Goal: Task Accomplishment & Management: Manage account settings

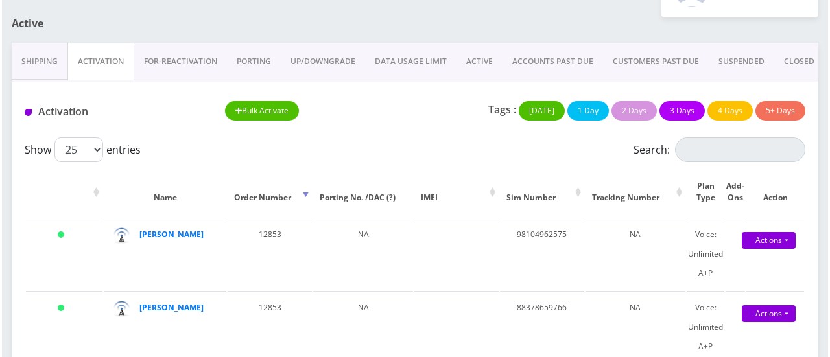
scroll to position [113, 0]
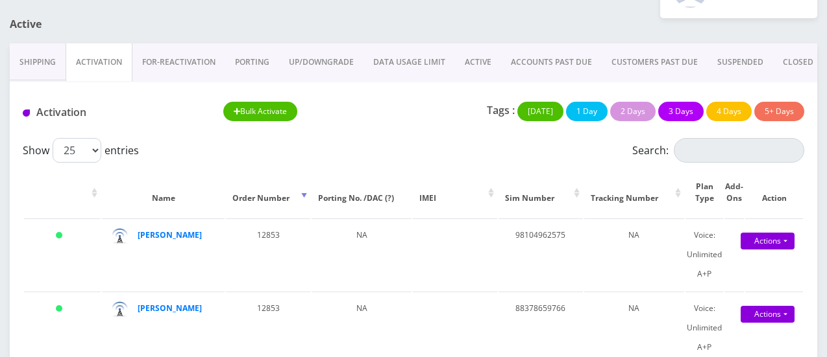
click at [271, 115] on button "Bulk Activate" at bounding box center [260, 111] width 75 height 19
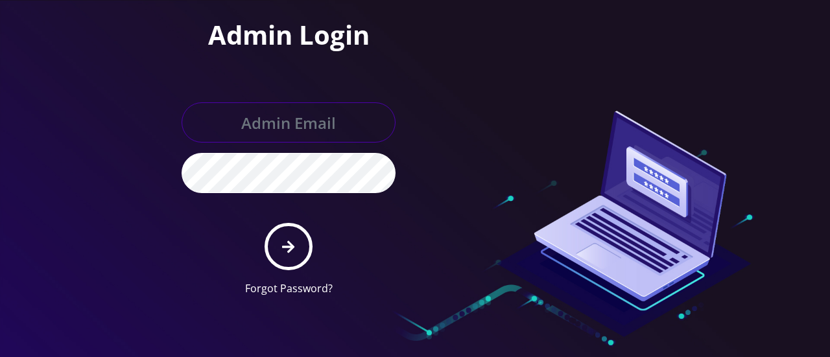
type input "gulraiz@gmail.com"
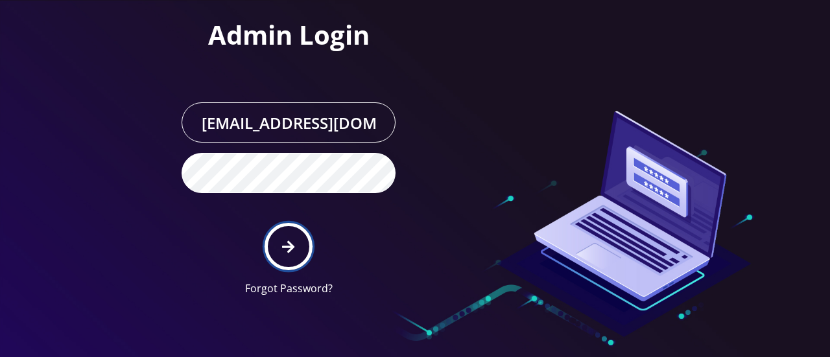
click at [288, 240] on icon "submit" at bounding box center [288, 247] width 12 height 14
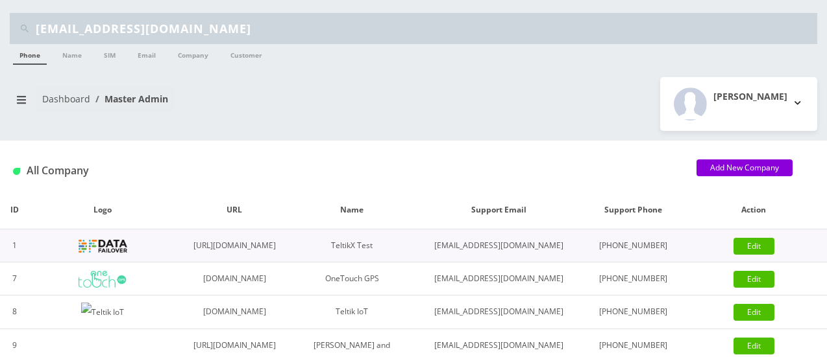
click at [100, 253] on img at bounding box center [103, 246] width 49 height 13
click at [23, 98] on icon "breadcrumb" at bounding box center [21, 100] width 9 height 8
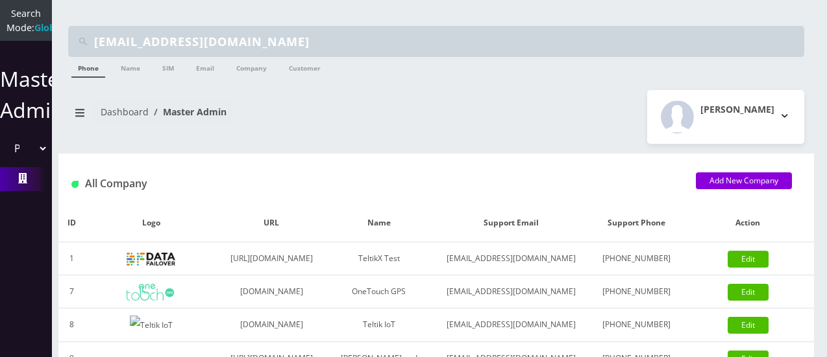
click at [18, 184] on icon at bounding box center [22, 178] width 9 height 10
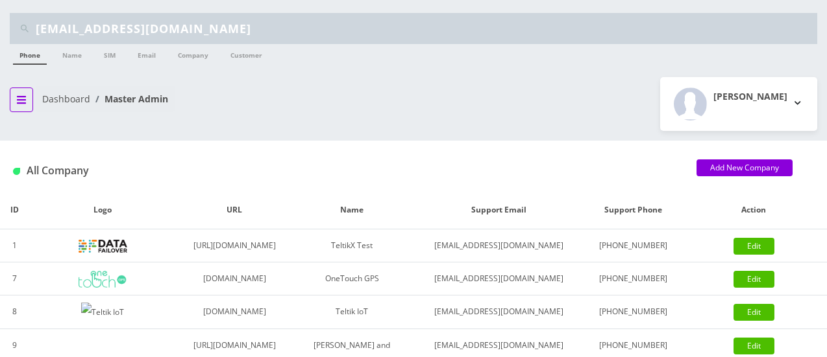
click at [19, 96] on icon "breadcrumb" at bounding box center [21, 100] width 9 height 8
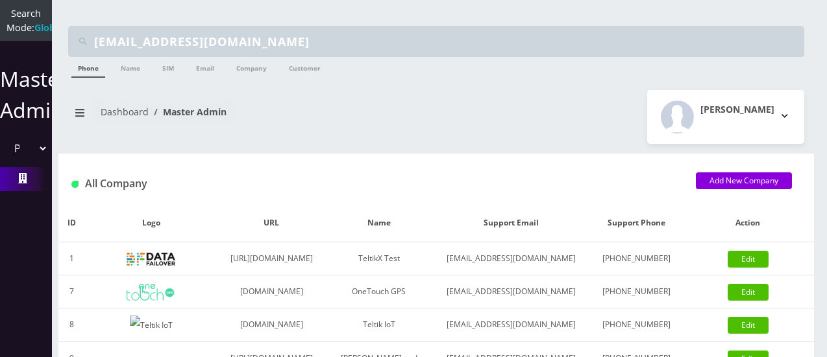
click at [38, 161] on select "Please select a Company TeltikX Test OneTouch GPS Teltik IoT Hale and Serrano P…" at bounding box center [26, 148] width 44 height 25
select select "1"
click at [4, 150] on select "Please select a Company TeltikX Test OneTouch GPS Teltik IoT Hale and Serrano P…" at bounding box center [26, 148] width 44 height 25
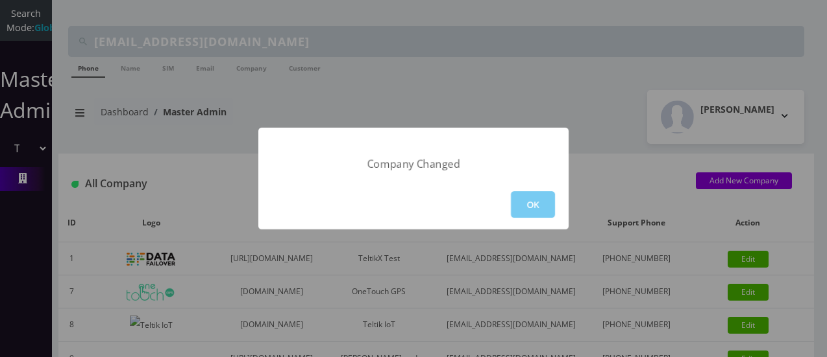
click at [541, 207] on button "OK" at bounding box center [533, 204] width 44 height 27
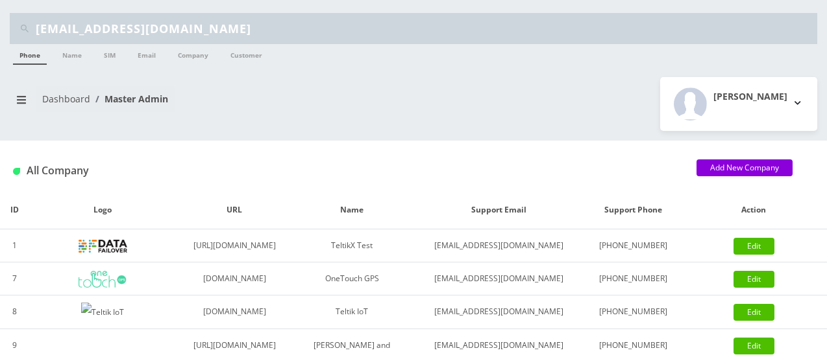
click at [315, 35] on input "[EMAIL_ADDRESS][DOMAIN_NAME]" at bounding box center [425, 28] width 778 height 25
type input "m"
click at [21, 97] on icon "breadcrumb" at bounding box center [21, 100] width 9 height 10
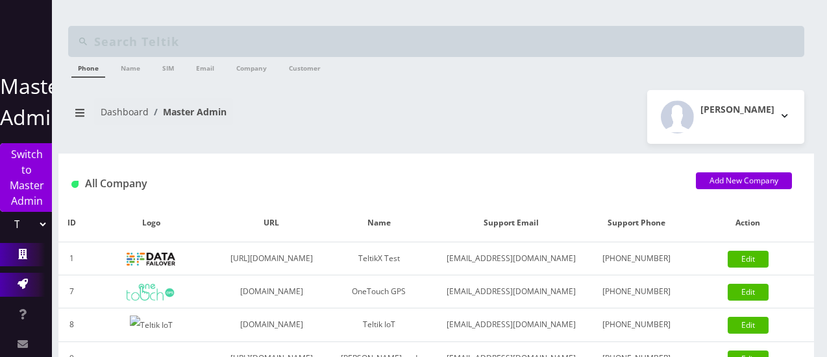
click at [19, 284] on icon at bounding box center [23, 284] width 10 height 10
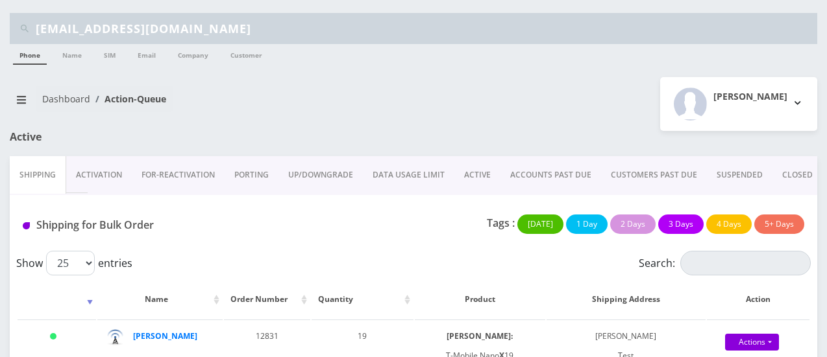
click at [108, 182] on link "Activation" at bounding box center [99, 175] width 66 height 38
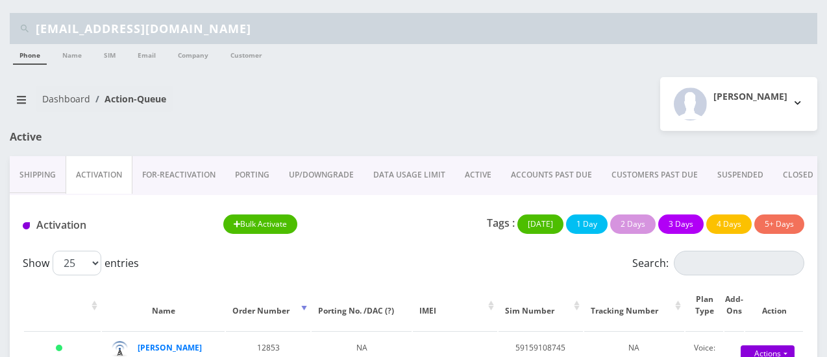
click at [272, 228] on button "Bulk Activate" at bounding box center [260, 224] width 75 height 19
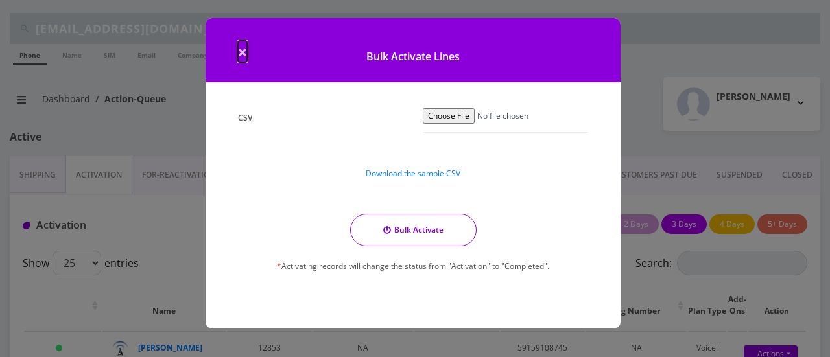
click at [241, 50] on span "×" at bounding box center [242, 51] width 9 height 21
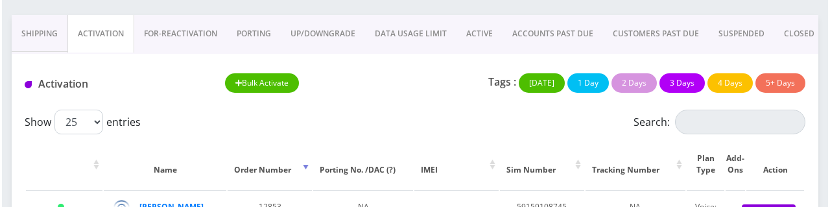
scroll to position [132, 0]
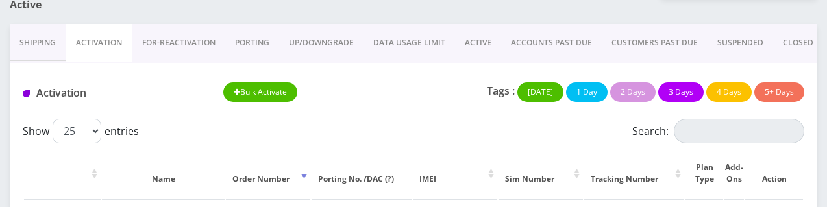
click at [282, 97] on button "Bulk Activate" at bounding box center [260, 91] width 75 height 19
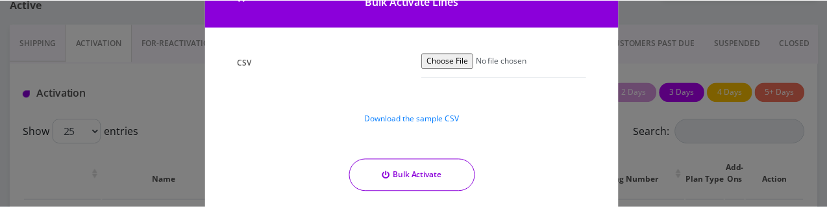
scroll to position [56, 0]
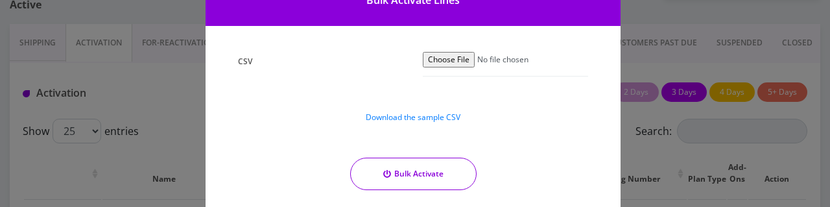
click at [184, 79] on div "× Bulk Activate Lines CSV Download the sample CSV Bulk Activate * Activating re…" at bounding box center [415, 103] width 830 height 207
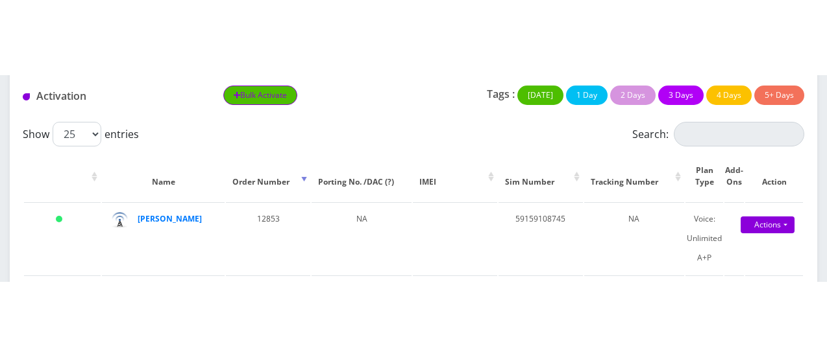
scroll to position [205, 0]
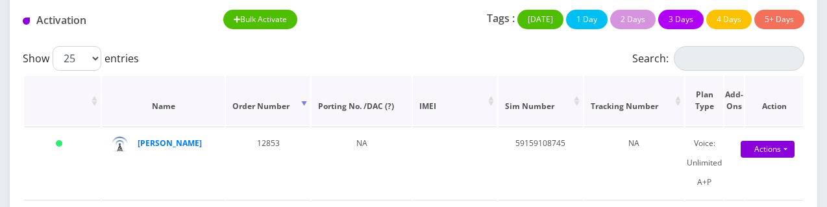
click at [292, 101] on th "Order Number" at bounding box center [268, 100] width 84 height 49
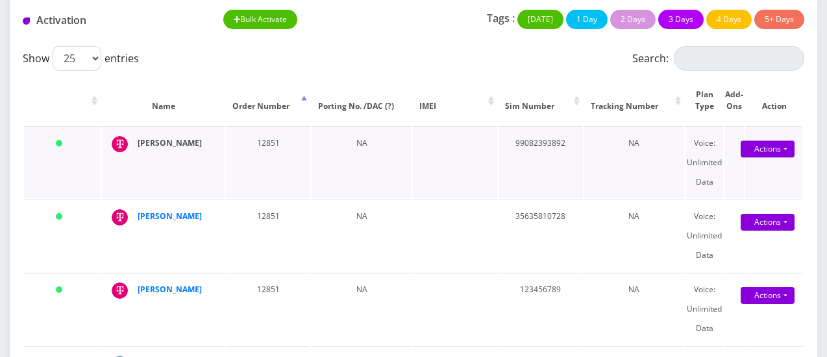
click at [145, 141] on strong "Afnan Abbas" at bounding box center [170, 143] width 64 height 11
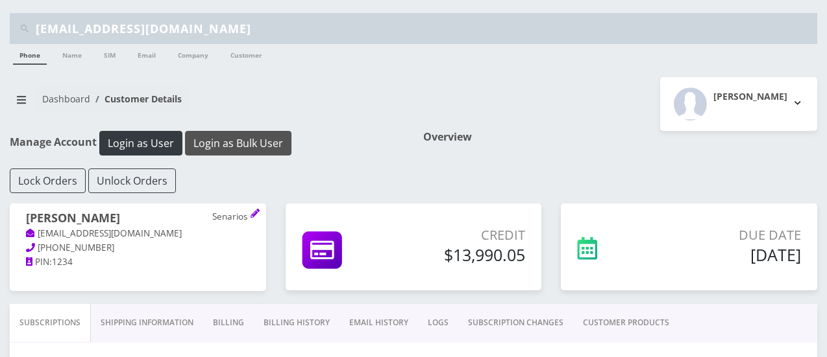
click at [246, 145] on button "Login as Bulk User" at bounding box center [238, 143] width 106 height 25
click at [71, 51] on link "Name" at bounding box center [72, 54] width 32 height 21
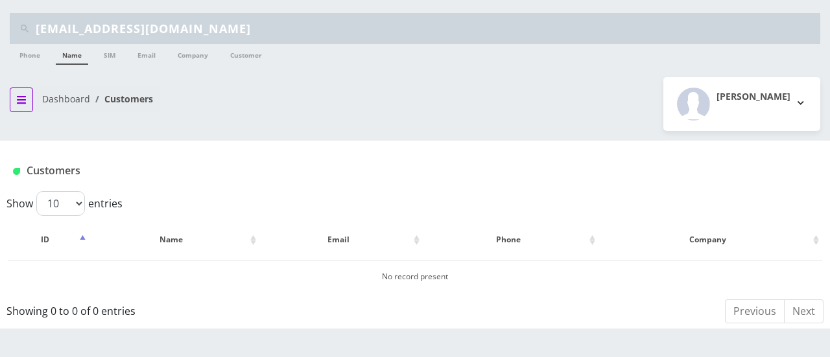
click at [18, 101] on icon "breadcrumb" at bounding box center [21, 100] width 9 height 10
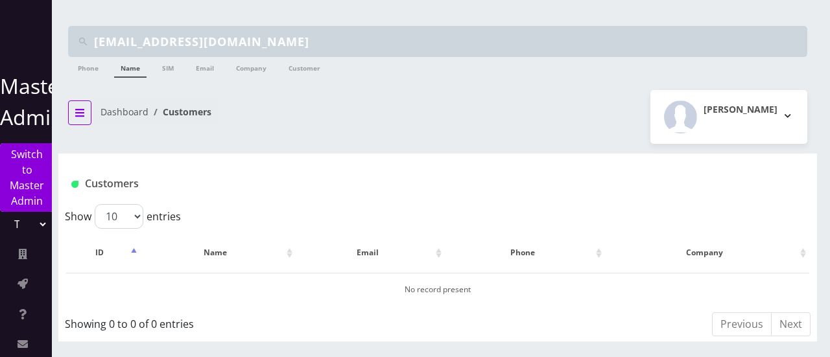
click at [82, 103] on button "breadcrumb" at bounding box center [79, 113] width 23 height 25
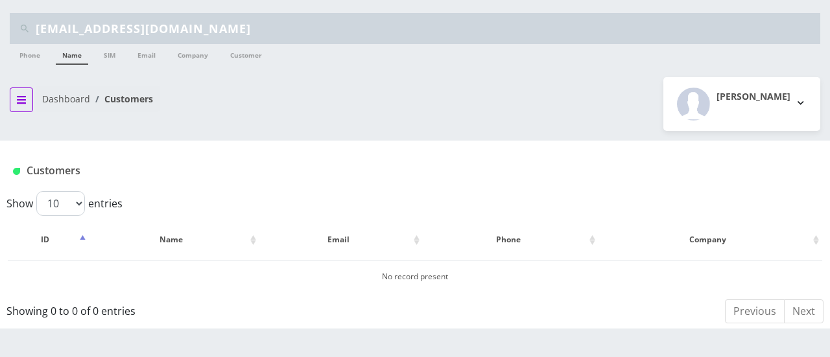
click at [25, 97] on icon "breadcrumb" at bounding box center [21, 100] width 9 height 10
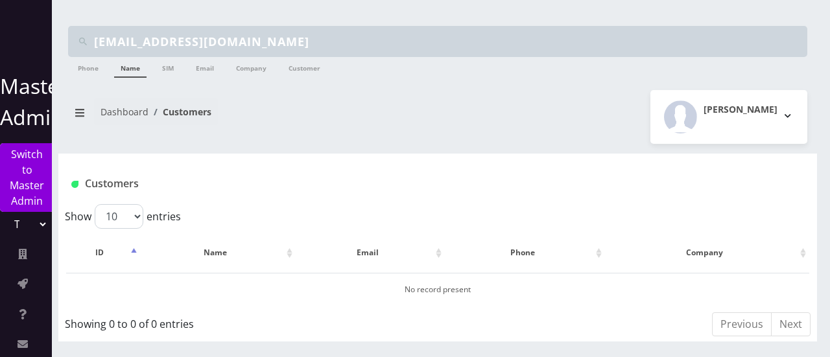
click at [18, 121] on p "Master Admin" at bounding box center [26, 102] width 52 height 62
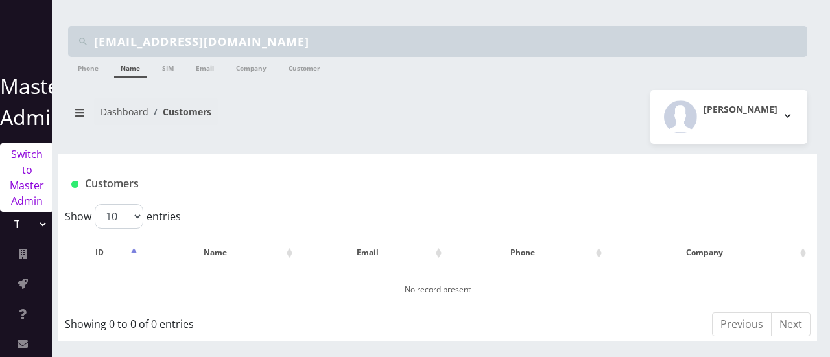
click at [27, 175] on link "Switch to Master Admin" at bounding box center [27, 177] width 54 height 69
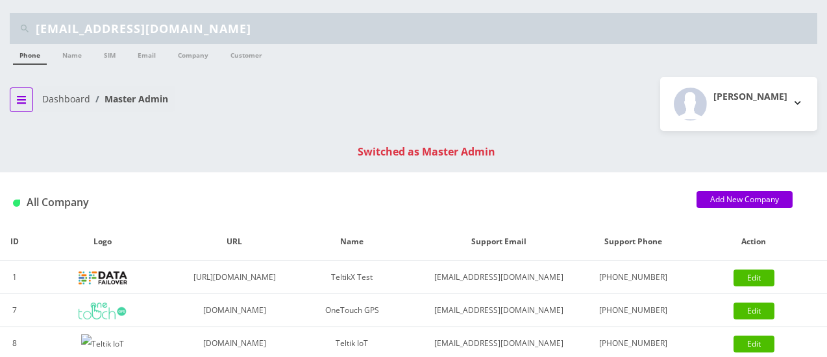
click at [24, 102] on icon "breadcrumb" at bounding box center [21, 100] width 9 height 8
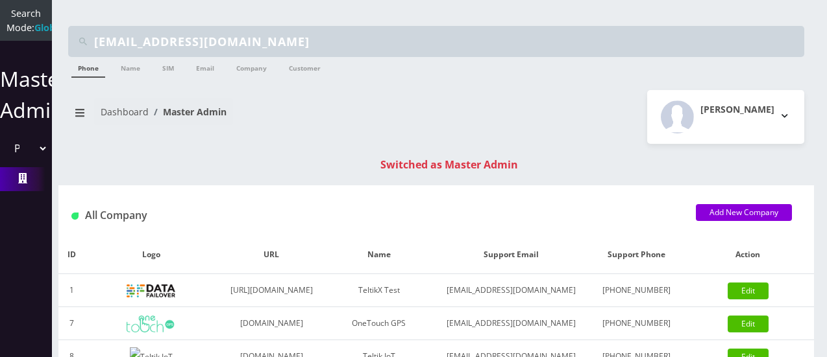
click at [41, 161] on select "Please select a Company TeltikX Test OneTouch GPS Teltik IoT [PERSON_NAME] and …" at bounding box center [26, 148] width 44 height 25
click at [125, 143] on div "Dashboard Master Admin R Gulraiz Logout" at bounding box center [435, 117] width 755 height 54
click at [22, 184] on icon at bounding box center [22, 178] width 9 height 10
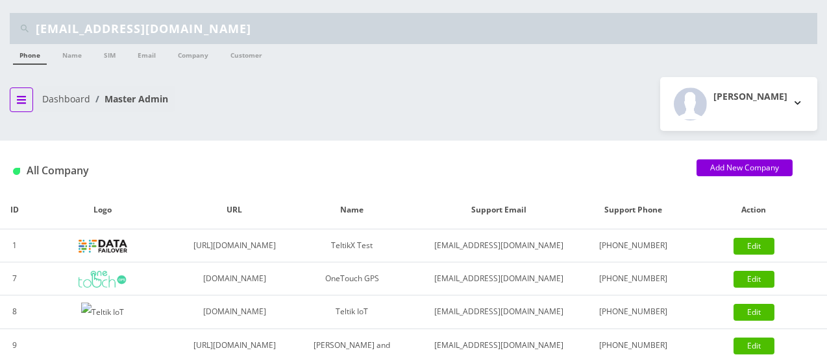
click at [23, 99] on icon "breadcrumb" at bounding box center [21, 100] width 9 height 8
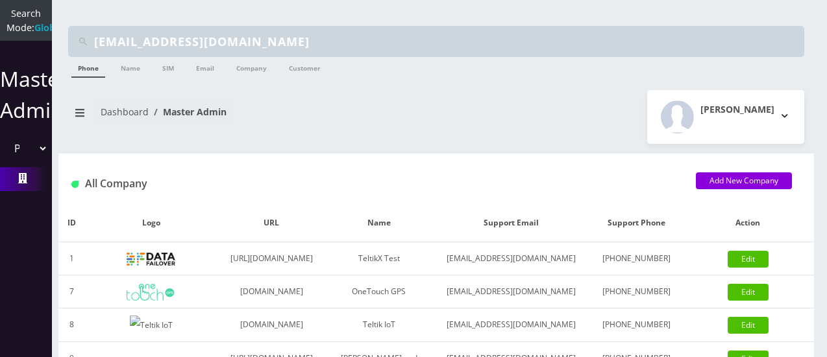
click at [39, 161] on select "Please select a Company TeltikX Test OneTouch GPS Teltik IoT Hale and Serrano P…" at bounding box center [26, 148] width 44 height 25
select select "1"
click at [4, 150] on select "Please select a Company TeltikX Test OneTouch GPS Teltik IoT Hale and Serrano P…" at bounding box center [26, 148] width 44 height 25
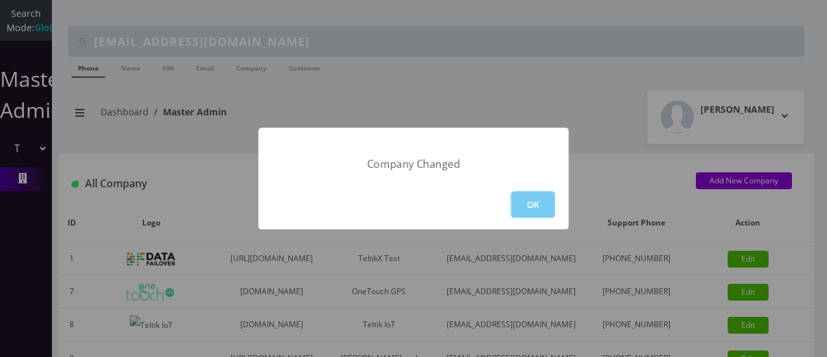
click at [531, 209] on button "OK" at bounding box center [533, 204] width 44 height 27
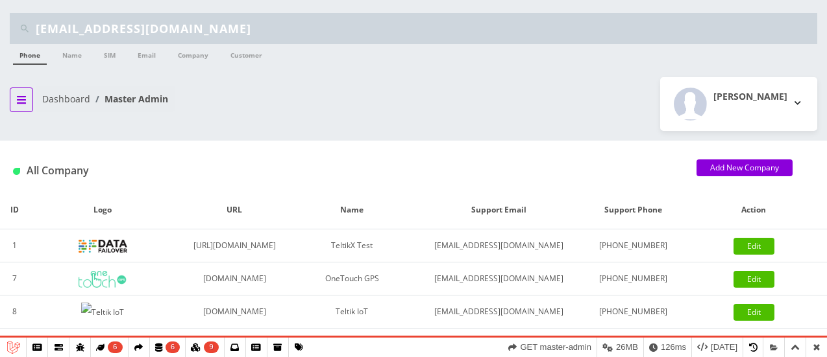
click at [16, 92] on button "breadcrumb" at bounding box center [21, 100] width 23 height 25
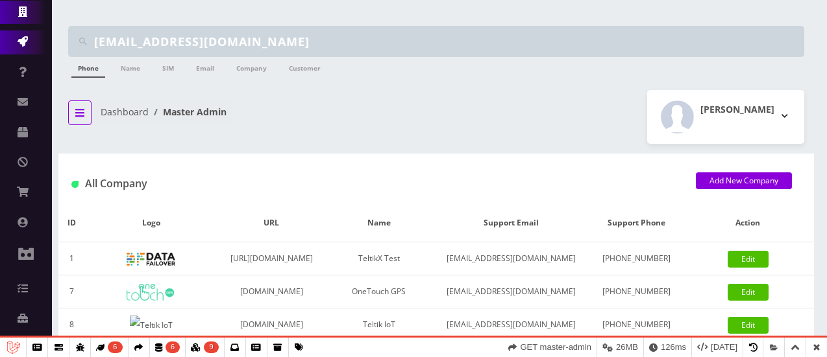
scroll to position [252, 0]
click at [21, 157] on icon at bounding box center [23, 162] width 10 height 10
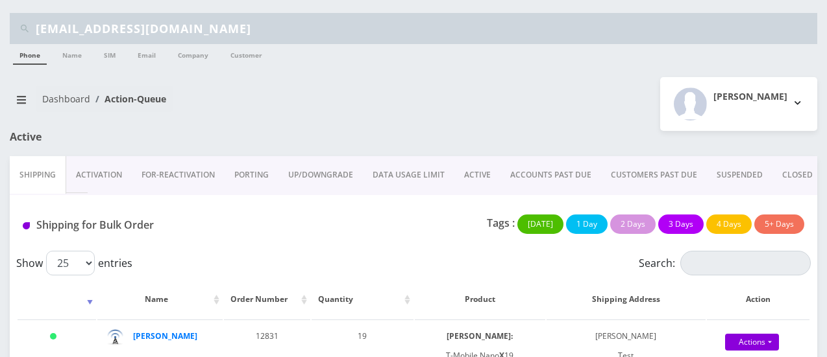
click at [184, 173] on link "FOR-REActivation" at bounding box center [178, 175] width 93 height 38
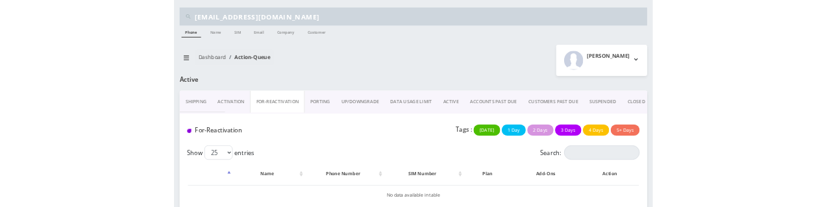
scroll to position [43, 0]
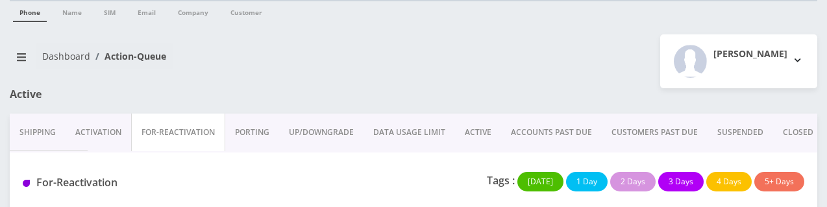
click at [343, 183] on div "Tags : Today 1 Day 2 Days 3 Days 4 Days 5+ Days" at bounding box center [547, 185] width 534 height 27
click at [86, 128] on link "Activation" at bounding box center [99, 133] width 66 height 38
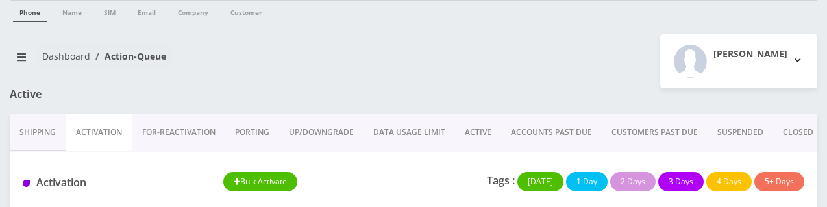
drag, startPoint x: 26, startPoint y: 64, endPoint x: 226, endPoint y: 49, distance: 201.1
click at [226, 49] on nav "Dashboard Action-Queue" at bounding box center [207, 61] width 394 height 37
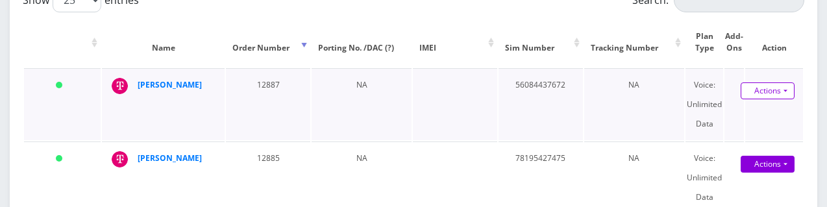
click at [766, 91] on link "Actions" at bounding box center [767, 90] width 54 height 17
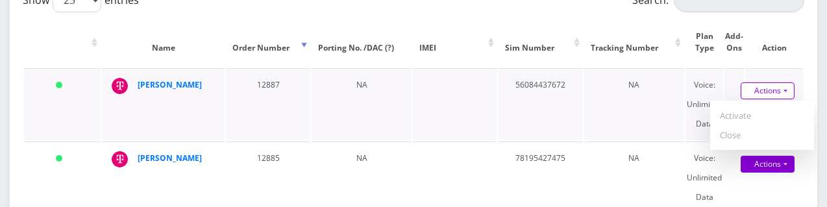
click at [766, 91] on link "Actions" at bounding box center [767, 90] width 54 height 17
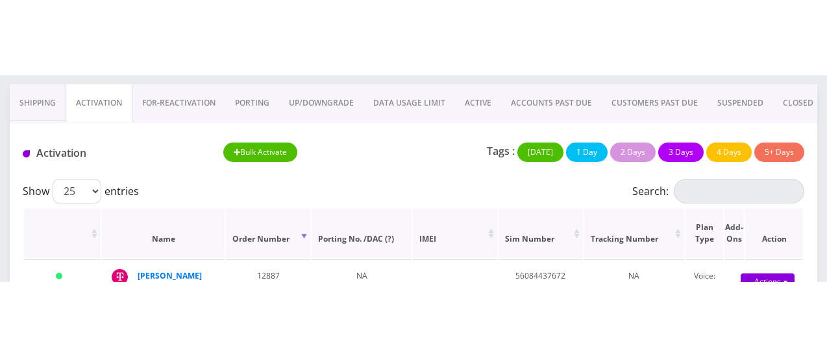
scroll to position [147, 0]
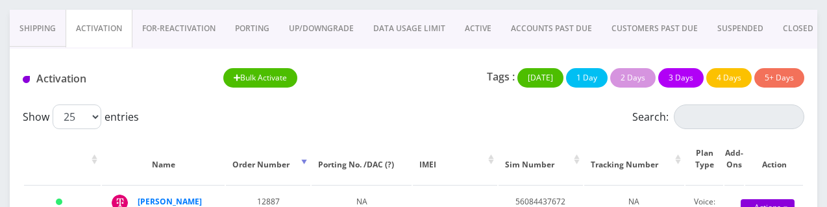
click at [36, 32] on link "Shipping" at bounding box center [38, 29] width 56 height 38
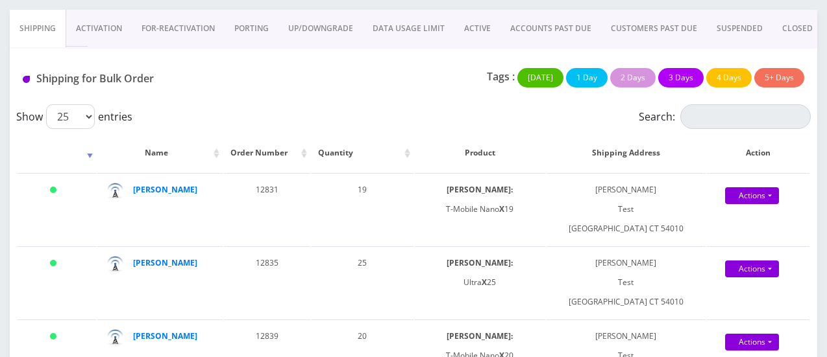
drag, startPoint x: 45, startPoint y: 3, endPoint x: 15, endPoint y: 54, distance: 59.6
click at [15, 54] on div "Shipping for Bulk Order Tags : Today 1 Day 2 Days 3 Days 4 Days 5+ Days" at bounding box center [413, 77] width 807 height 56
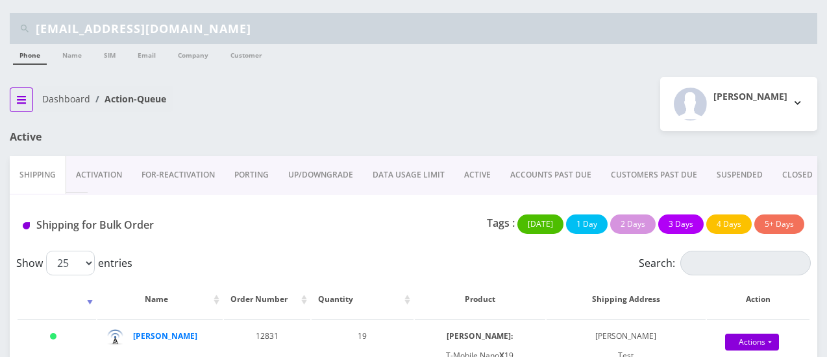
click at [27, 105] on button "breadcrumb" at bounding box center [21, 100] width 23 height 25
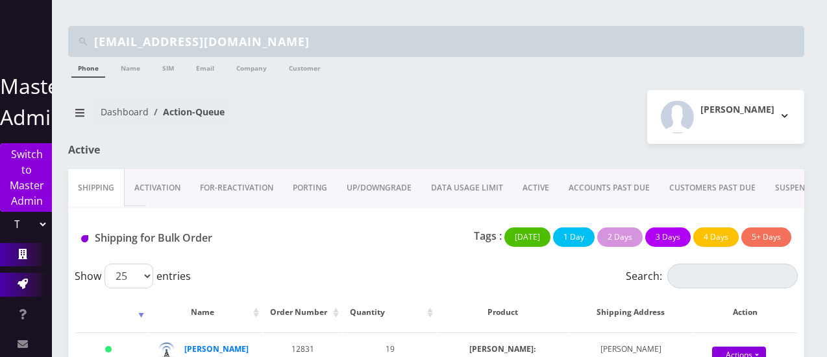
click at [22, 252] on icon at bounding box center [22, 254] width 9 height 10
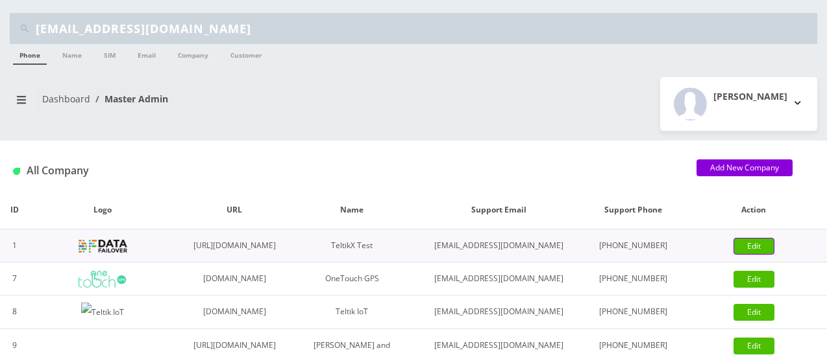
click at [751, 255] on link "Edit" at bounding box center [753, 246] width 41 height 17
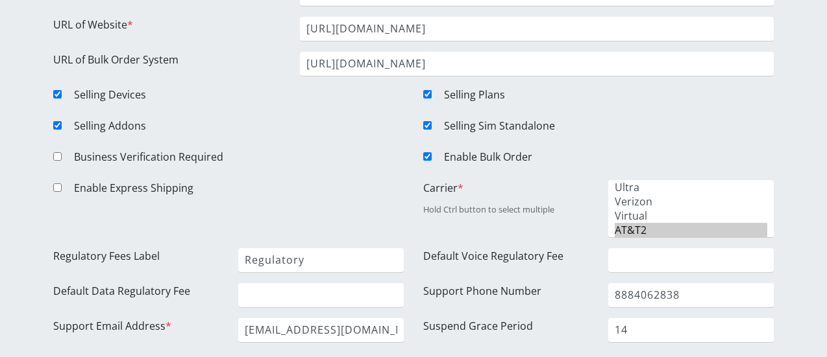
scroll to position [188, 0]
click at [655, 151] on div "Enable Bulk Order" at bounding box center [613, 159] width 339 height 21
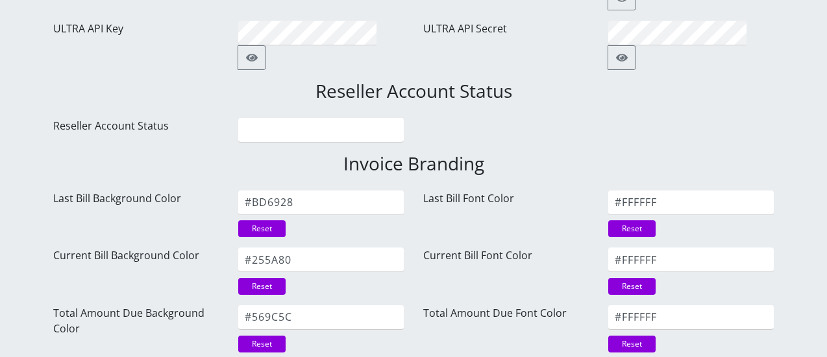
scroll to position [1946, 0]
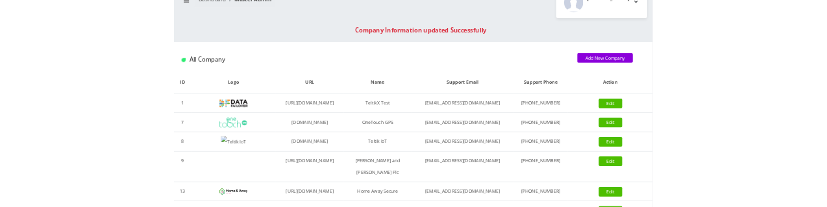
scroll to position [114, 0]
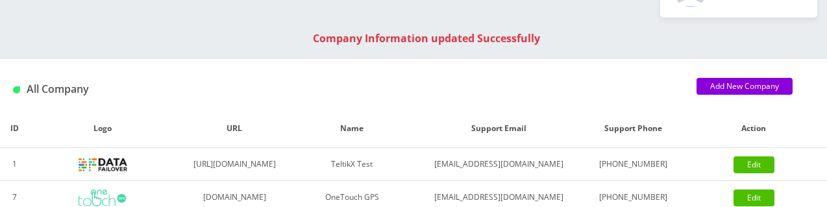
drag, startPoint x: 11, startPoint y: 1, endPoint x: 14, endPoint y: 45, distance: 44.2
click at [14, 45] on div "Company Information updated Successfully" at bounding box center [426, 38] width 827 height 16
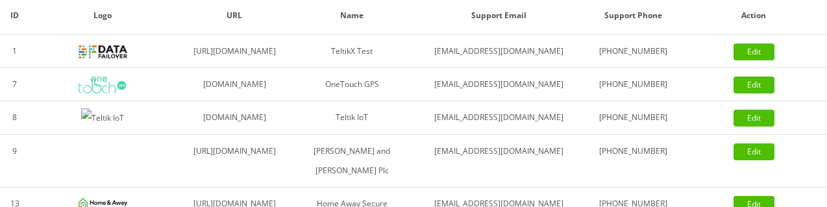
scroll to position [227, 0]
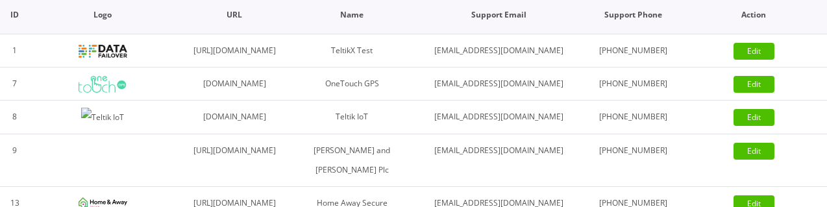
drag, startPoint x: 15, startPoint y: 178, endPoint x: 66, endPoint y: 32, distance: 154.5
click at [66, 32] on th "Logo" at bounding box center [102, 15] width 147 height 38
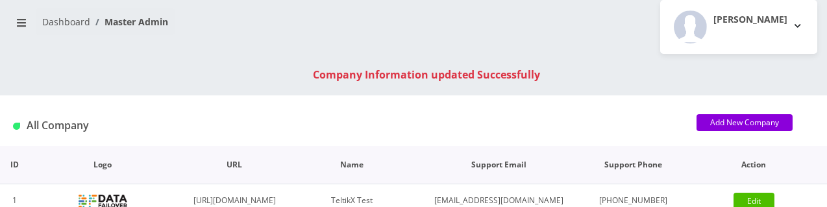
scroll to position [77, 0]
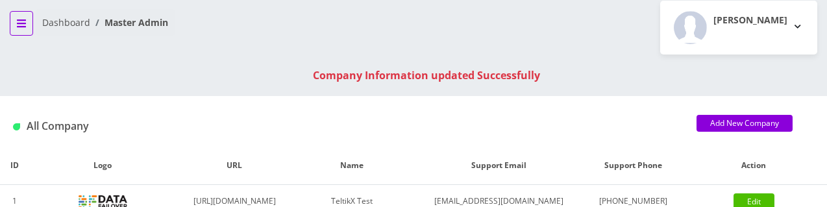
click at [19, 20] on icon "breadcrumb" at bounding box center [21, 23] width 9 height 10
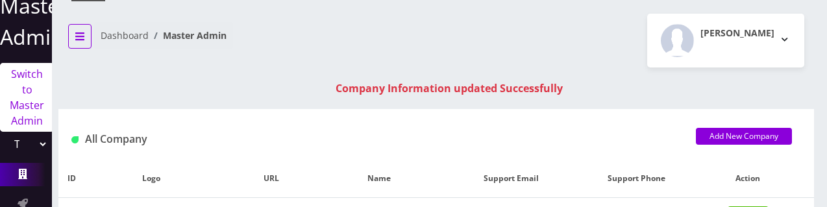
scroll to position [91, 0]
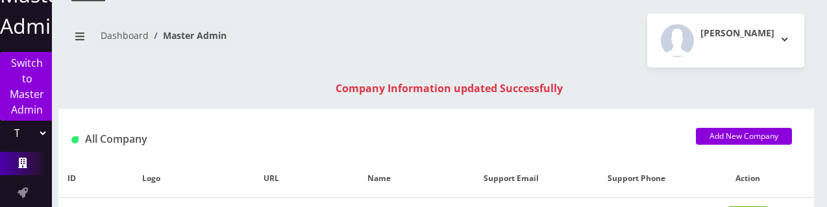
click at [38, 134] on select "TeltikX Test OneTouch GPS Teltik IoT [PERSON_NAME] and [PERSON_NAME] Plc Home A…" at bounding box center [26, 133] width 44 height 25
click at [4, 121] on select "TeltikX Test OneTouch GPS Teltik IoT [PERSON_NAME] and [PERSON_NAME] Plc Home A…" at bounding box center [26, 133] width 44 height 25
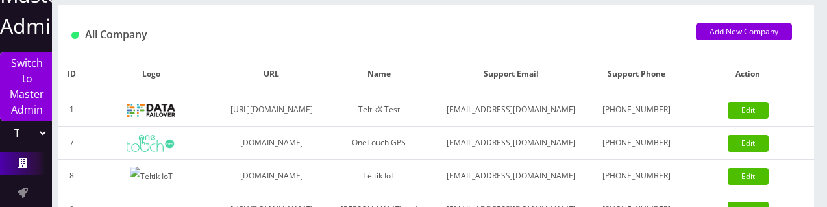
scroll to position [182, 0]
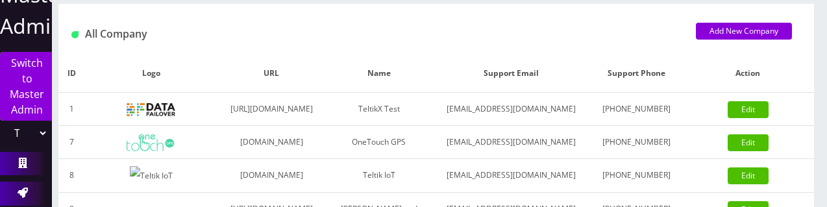
click at [18, 190] on icon at bounding box center [23, 193] width 10 height 10
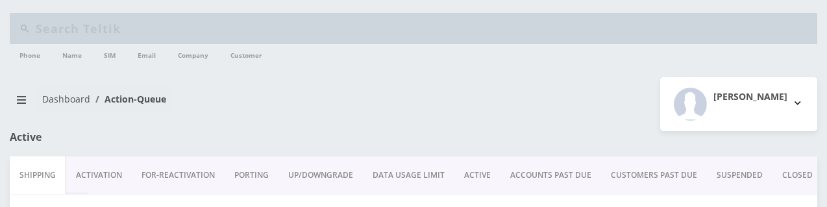
type input "[EMAIL_ADDRESS][DOMAIN_NAME]"
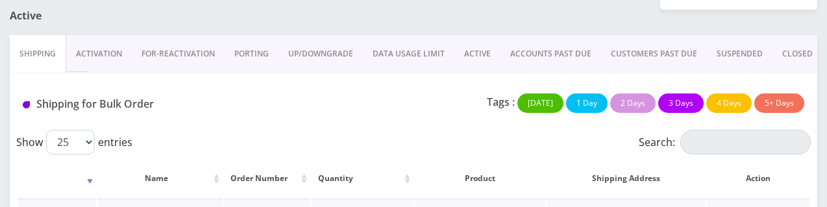
scroll to position [299, 0]
